Goal: Transaction & Acquisition: Purchase product/service

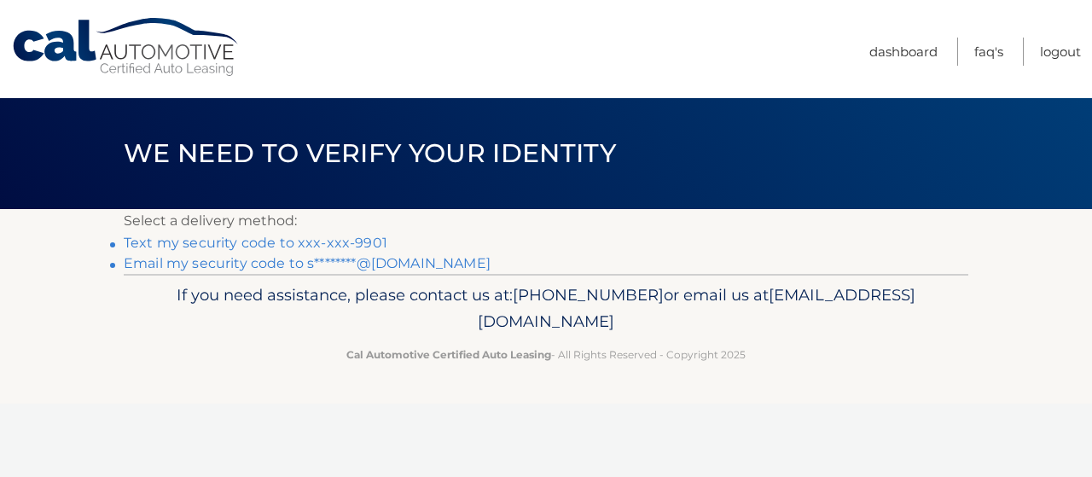
click at [364, 238] on link "Text my security code to xxx-xxx-9901" at bounding box center [256, 243] width 264 height 16
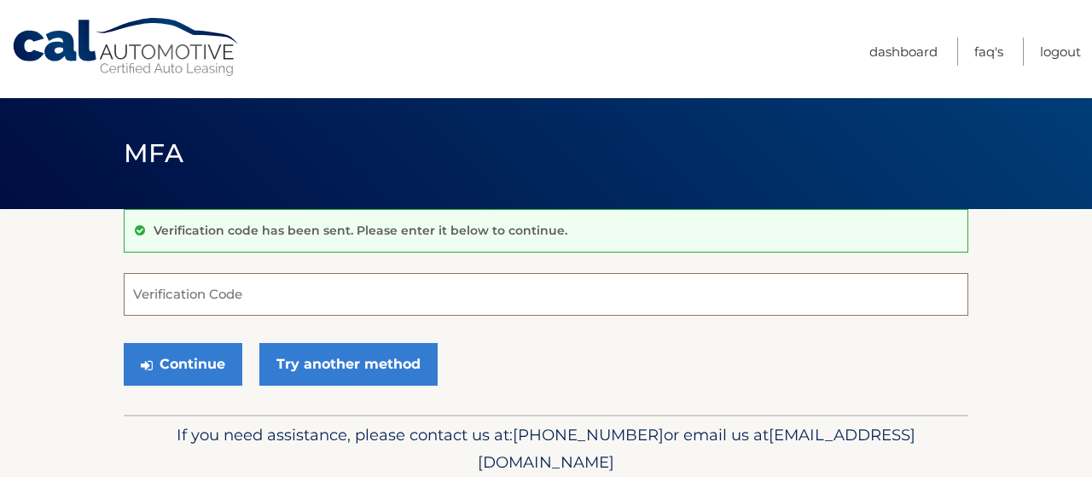
click at [279, 296] on input "Verification Code" at bounding box center [546, 294] width 845 height 43
type input "666951"
click at [124, 343] on button "Continue" at bounding box center [183, 364] width 119 height 43
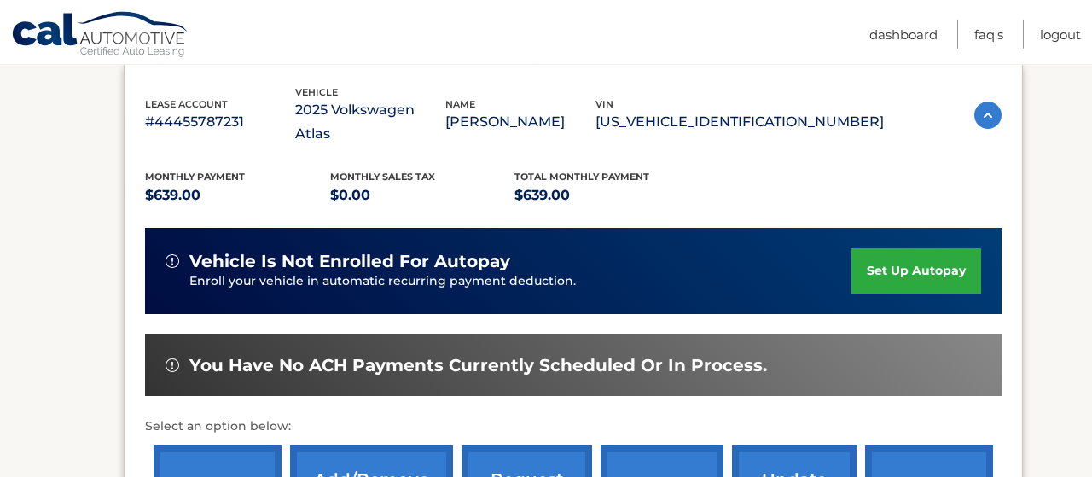
scroll to position [311, 0]
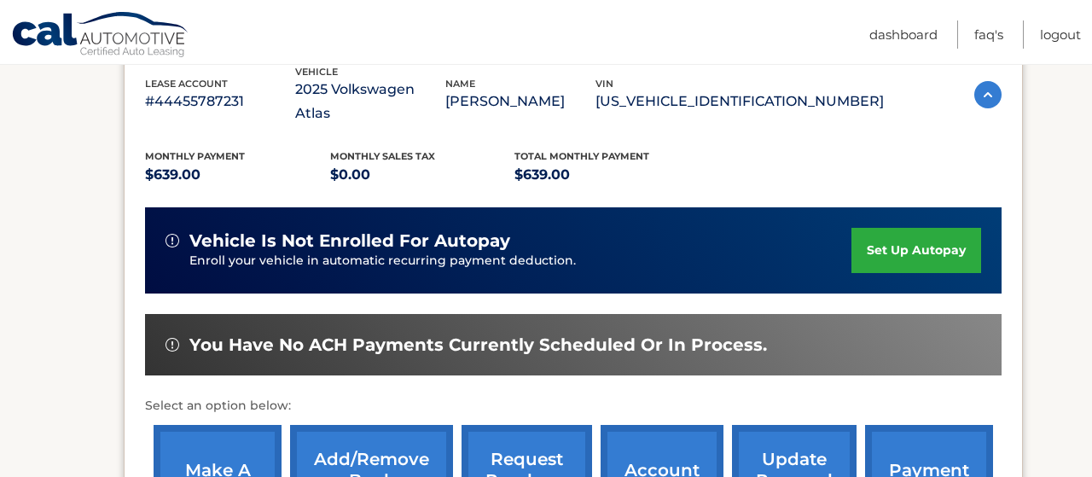
click at [28, 349] on section "my vehicles Add a new lease lease account #44455787231 vehicle 2025 Volkswagen …" at bounding box center [546, 257] width 1092 height 719
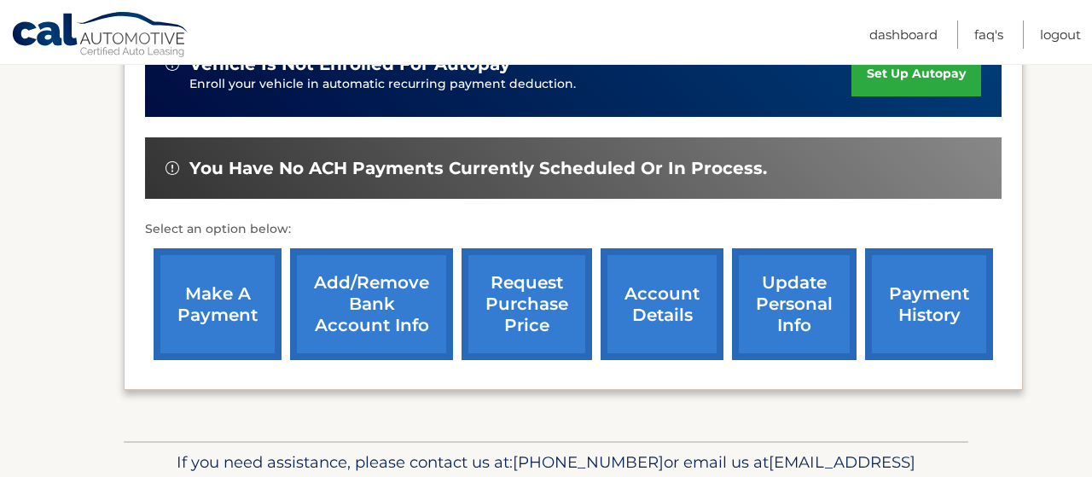
scroll to position [488, 0]
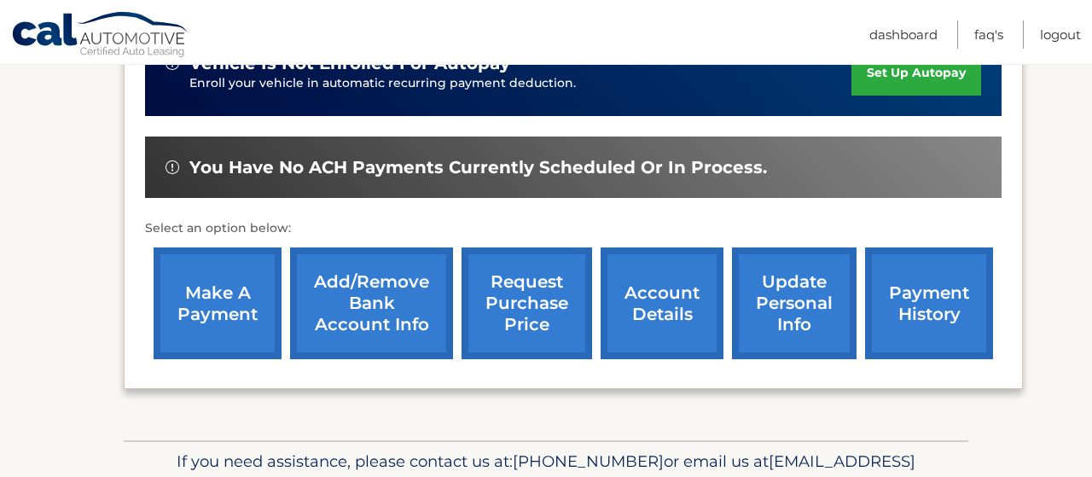
click at [228, 318] on link "make a payment" at bounding box center [218, 304] width 128 height 112
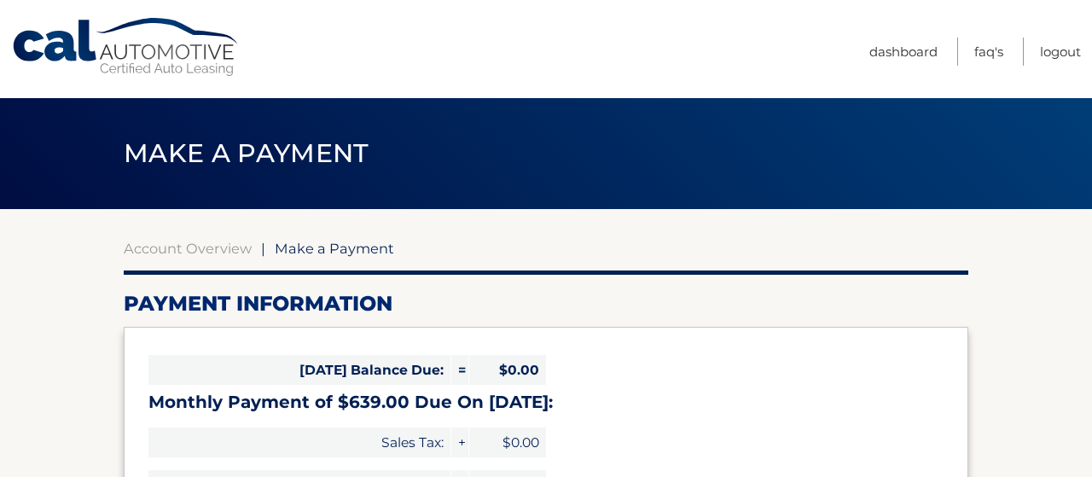
select select "NzNhMTIwNTQtN2Y1ZS00ZWM1LTkwZmQtMTZiMmZkZWIwOWVl"
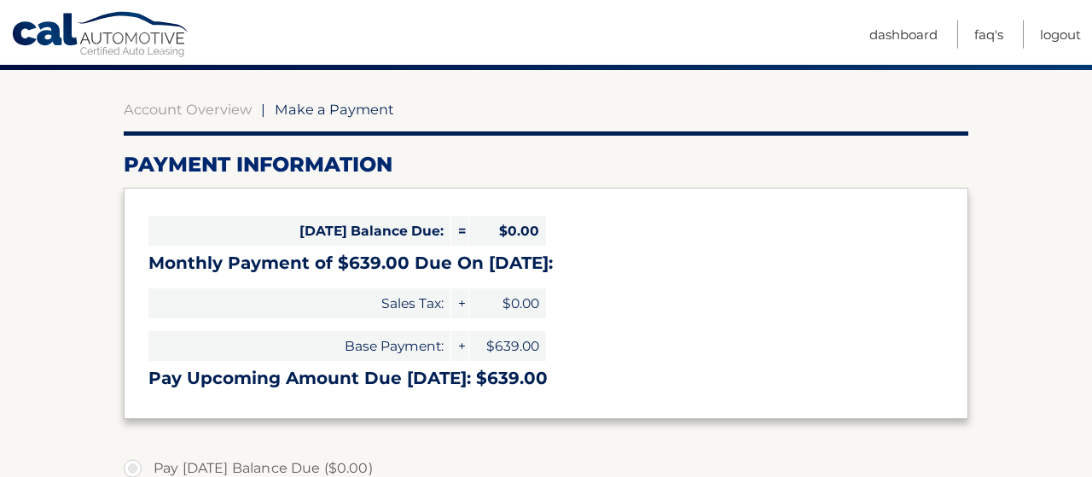
scroll to position [133, 0]
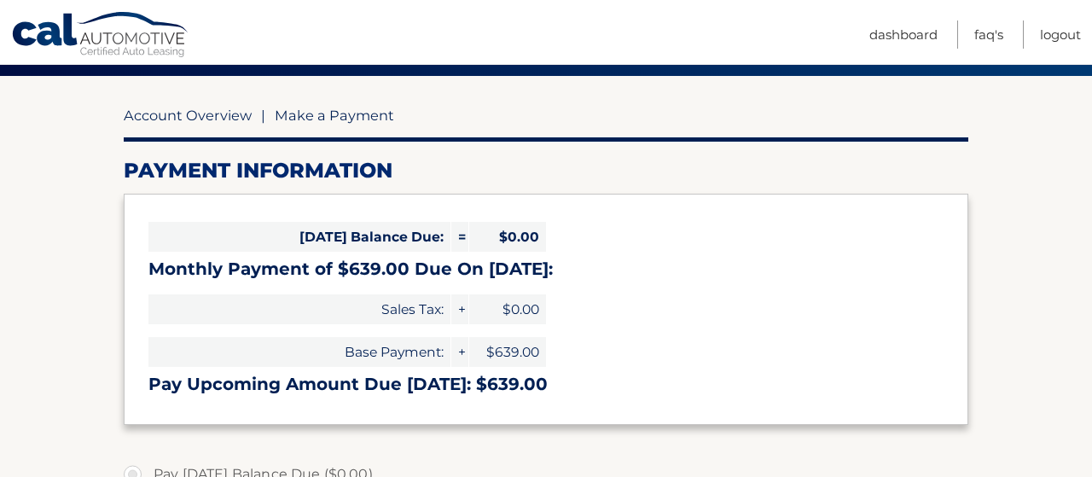
click at [214, 120] on link "Account Overview" at bounding box center [188, 115] width 128 height 17
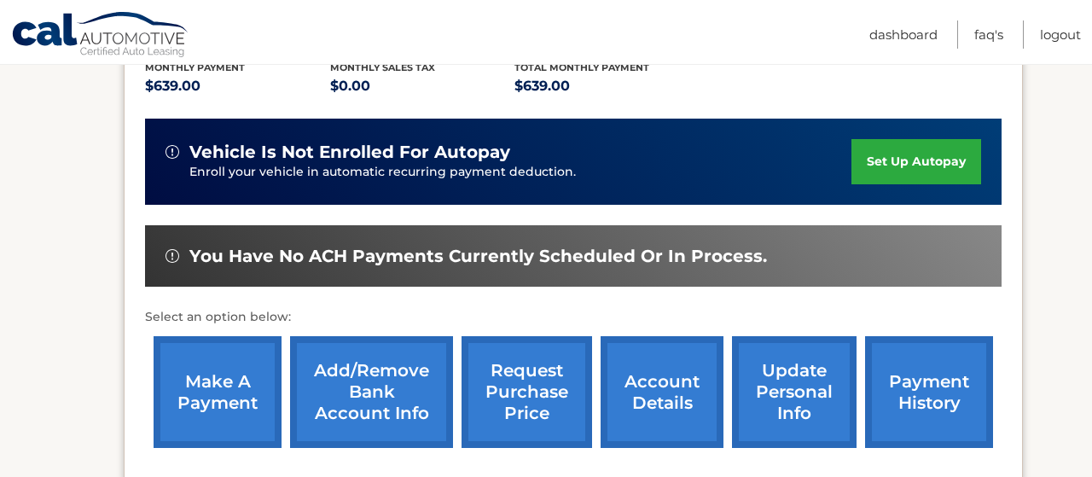
scroll to position [444, 0]
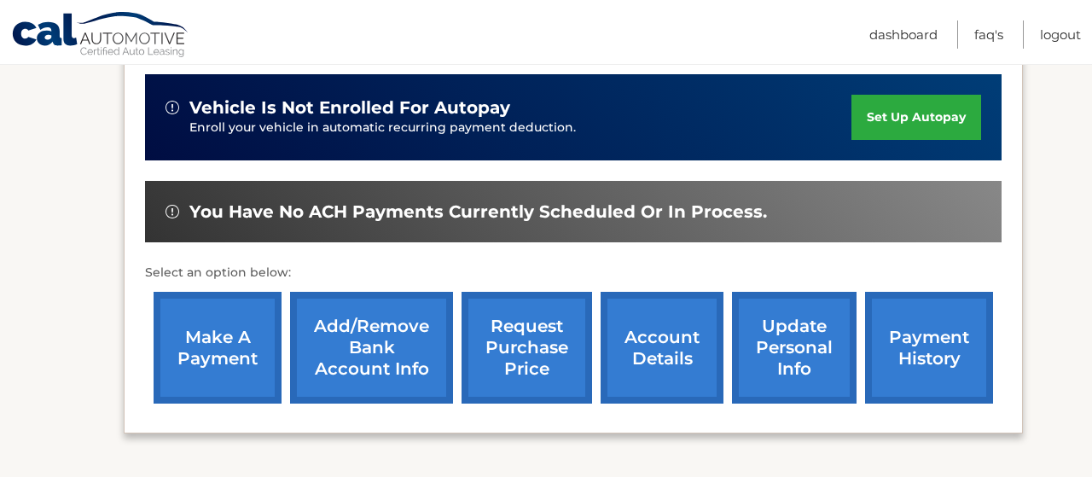
click at [905, 358] on link "payment history" at bounding box center [929, 348] width 128 height 112
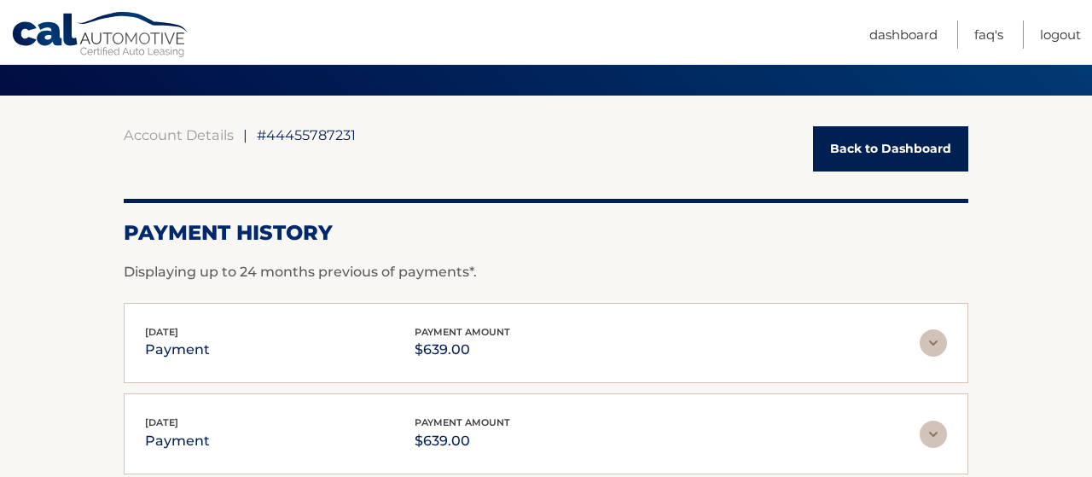
scroll to position [89, 0]
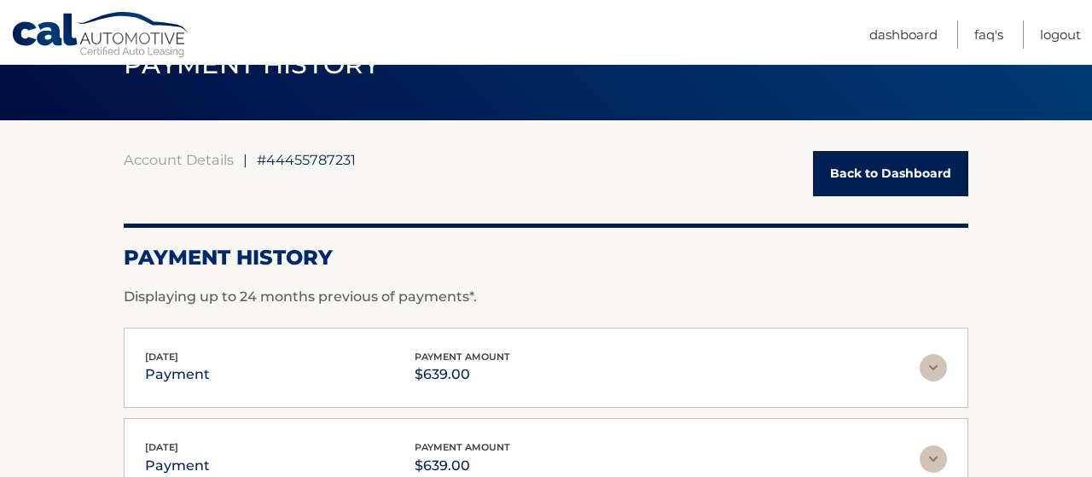
click at [870, 172] on link "Back to Dashboard" at bounding box center [890, 173] width 155 height 45
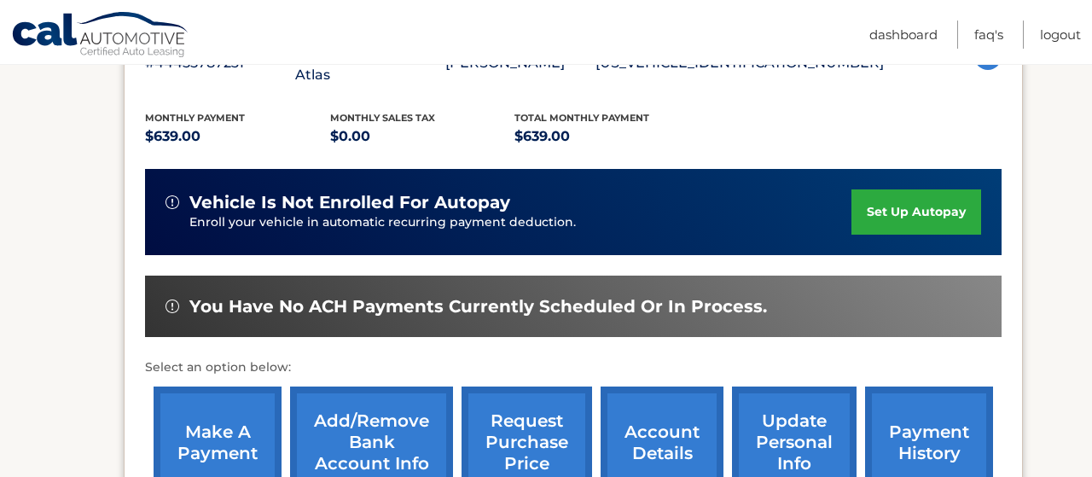
scroll to position [399, 0]
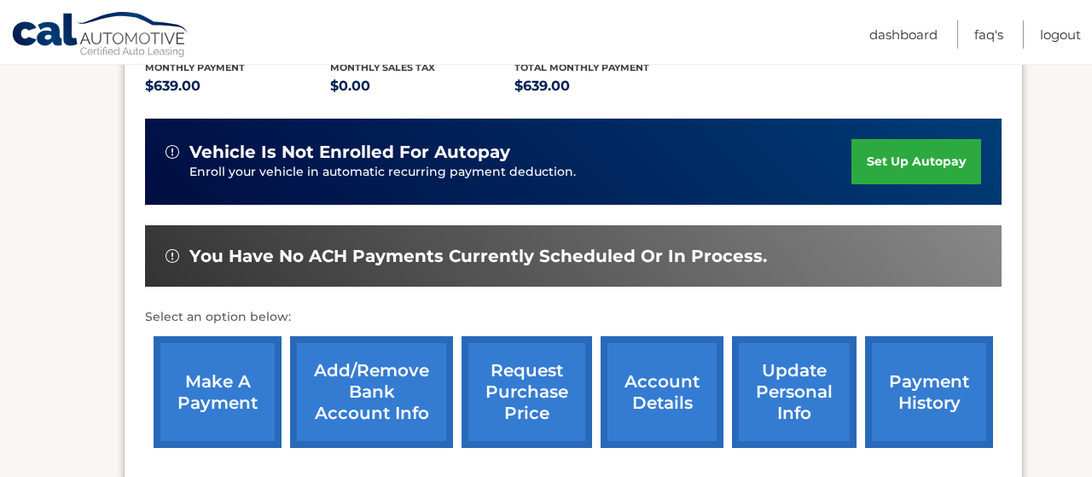
click at [228, 340] on link "make a payment" at bounding box center [218, 392] width 128 height 112
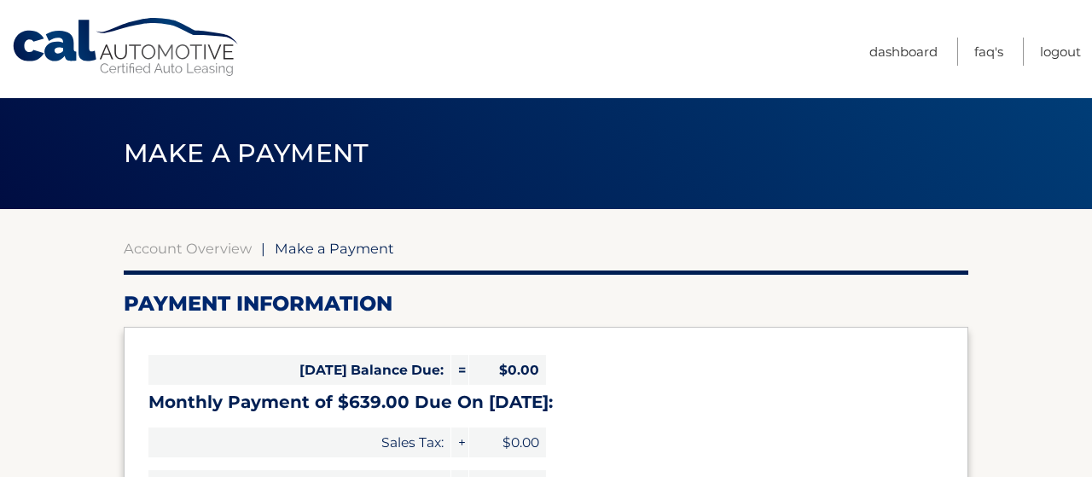
select select "NzNhMTIwNTQtN2Y1ZS00ZWM1LTkwZmQtMTZiMmZkZWIwOWVl"
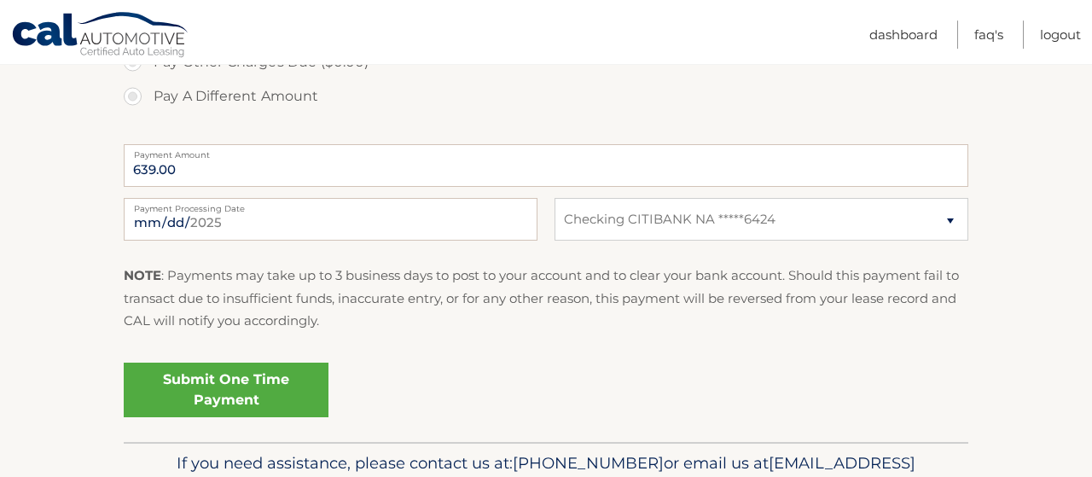
scroll to position [666, 0]
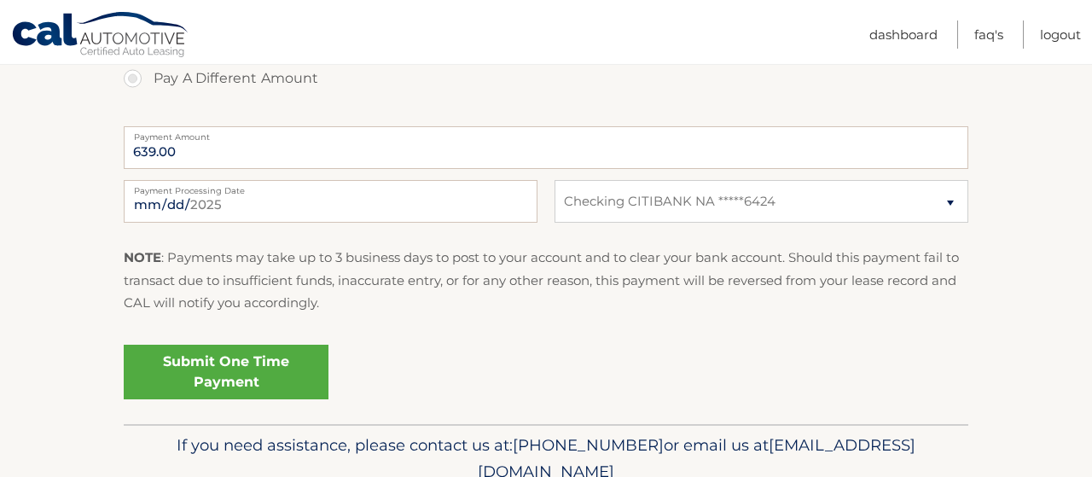
click at [288, 359] on link "Submit One Time Payment" at bounding box center [226, 372] width 205 height 55
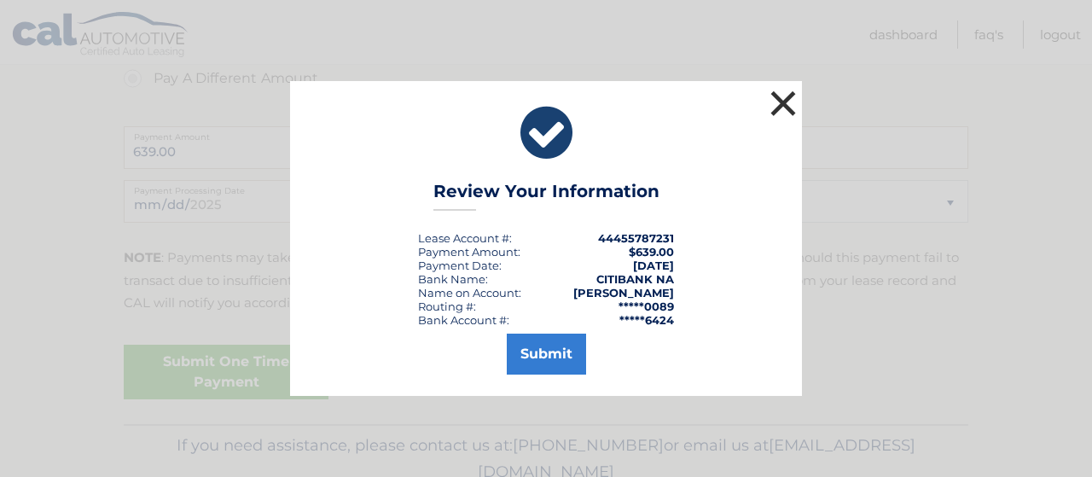
click at [785, 105] on button "×" at bounding box center [783, 103] width 34 height 34
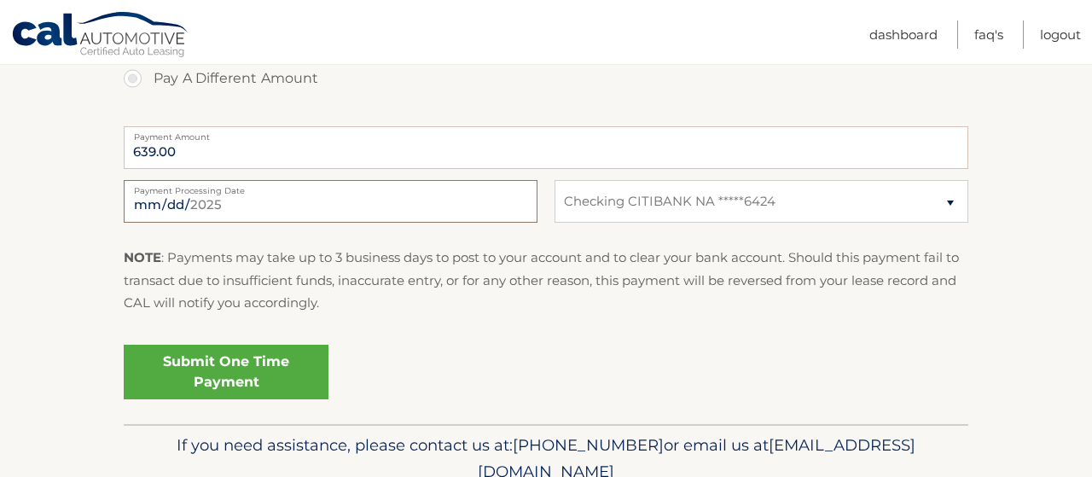
click at [518, 201] on input "2025-08-25" at bounding box center [331, 201] width 414 height 43
type input "2025-08-28"
click at [248, 368] on link "Submit One Time Payment" at bounding box center [226, 372] width 205 height 55
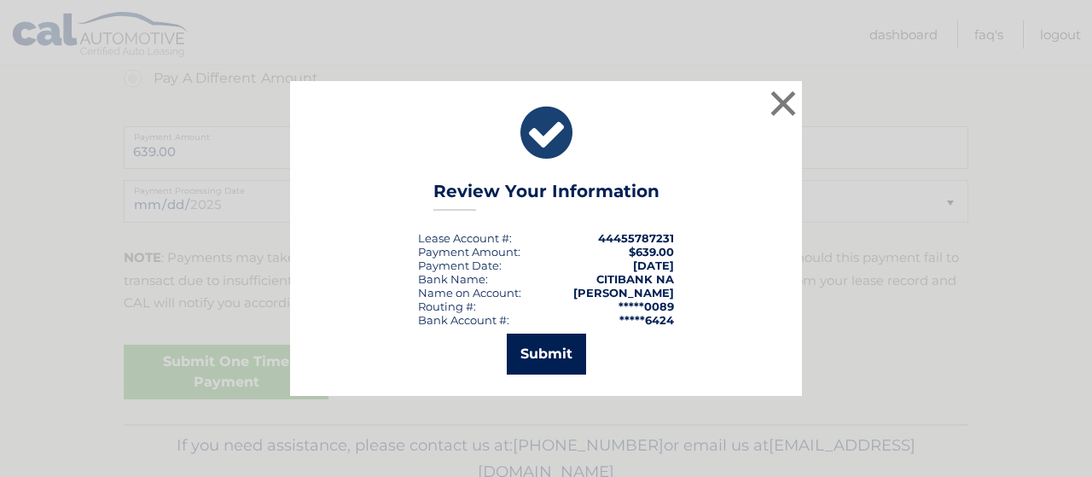
click at [549, 346] on button "Submit" at bounding box center [546, 354] width 79 height 41
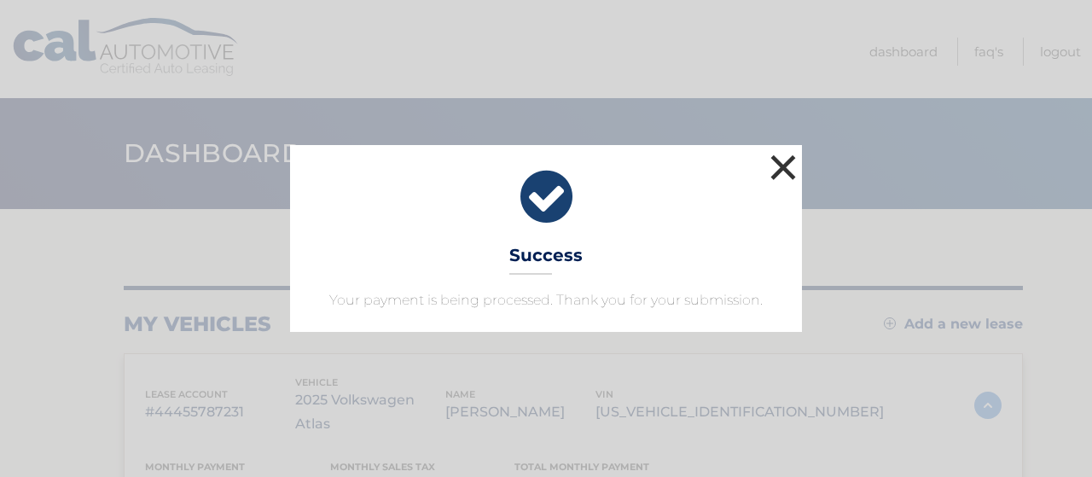
click at [784, 166] on button "×" at bounding box center [783, 167] width 34 height 34
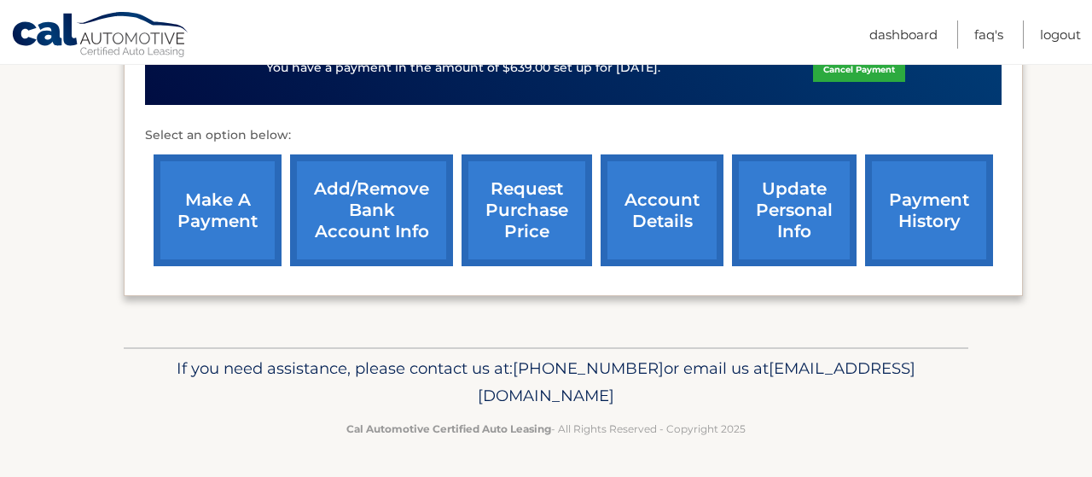
scroll to position [631, 0]
